Goal: Use online tool/utility: Utilize a website feature to perform a specific function

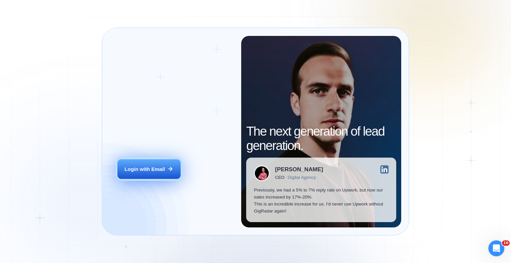
click at [159, 168] on div "Login with Email" at bounding box center [144, 169] width 41 height 7
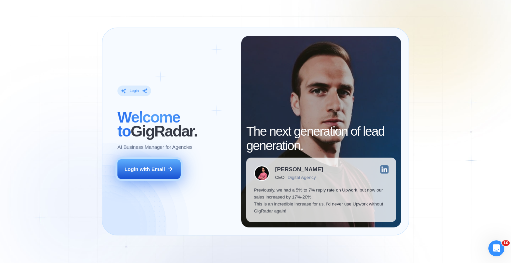
click at [156, 170] on div "Login with Email" at bounding box center [144, 169] width 41 height 7
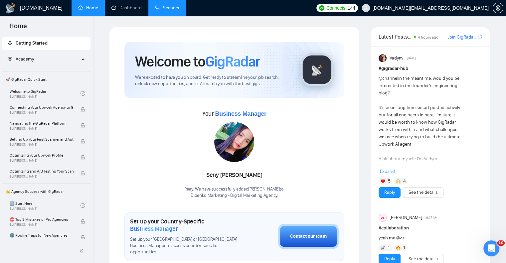
click at [166, 9] on link "Scanner" at bounding box center [167, 8] width 25 height 6
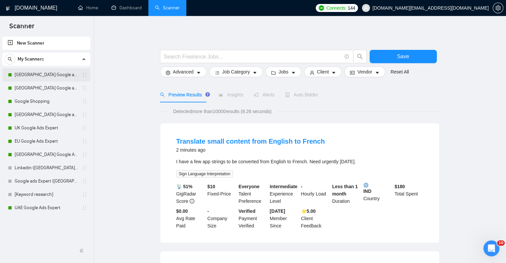
click at [46, 73] on link "Germany Google ads Expert" at bounding box center [46, 74] width 63 height 13
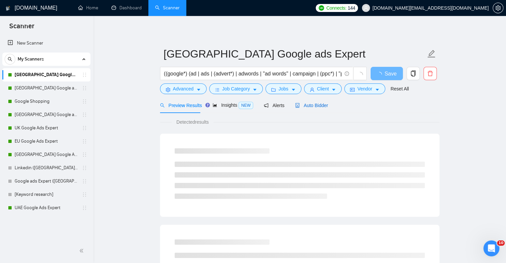
click at [319, 108] on span "Auto Bidder" at bounding box center [311, 105] width 33 height 5
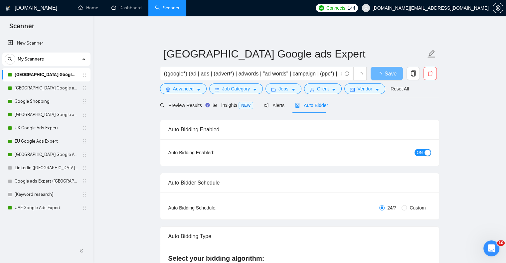
checkbox input "true"
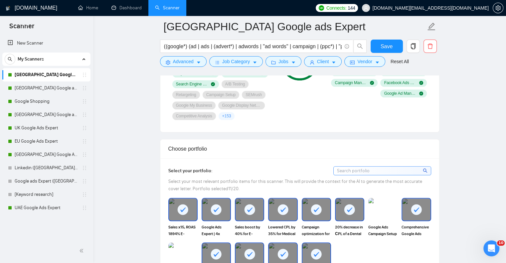
scroll to position [599, 0]
